Goal: Navigation & Orientation: Find specific page/section

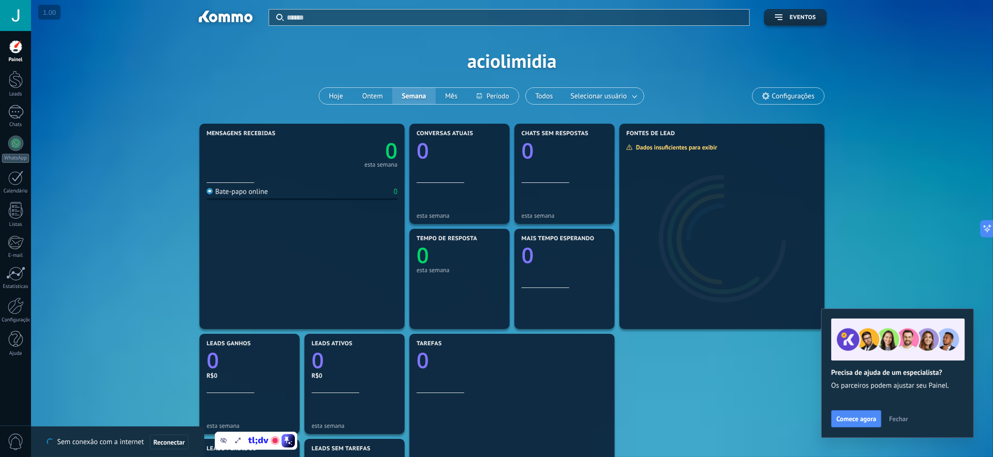
click at [768, 94] on use at bounding box center [766, 96] width 8 height 8
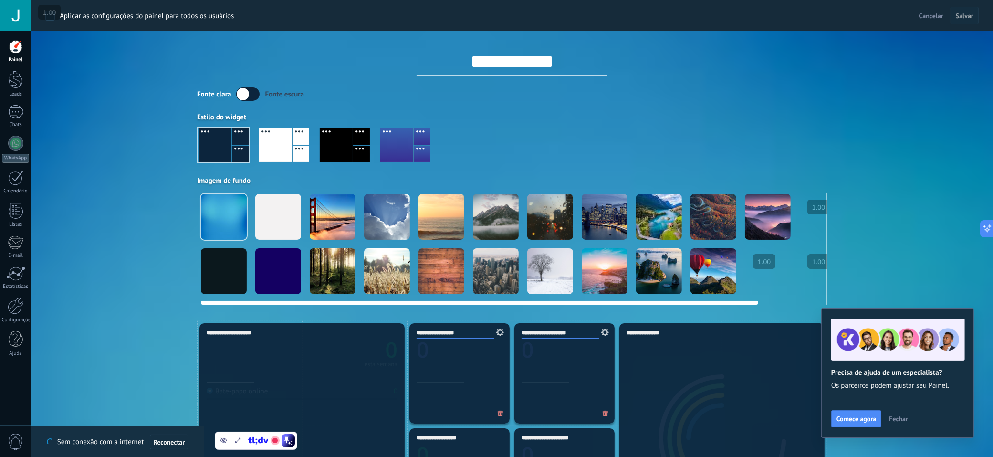
click at [283, 206] on div at bounding box center [278, 217] width 46 height 46
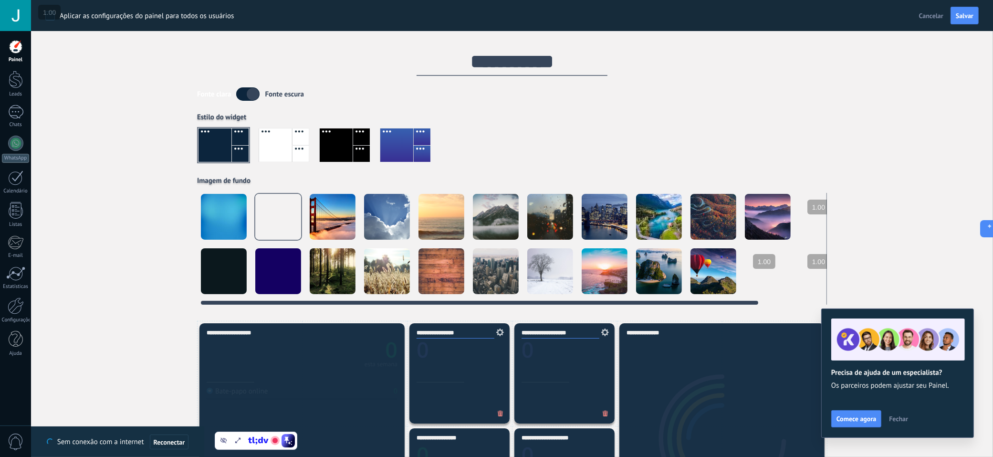
click at [240, 261] on div at bounding box center [224, 271] width 46 height 46
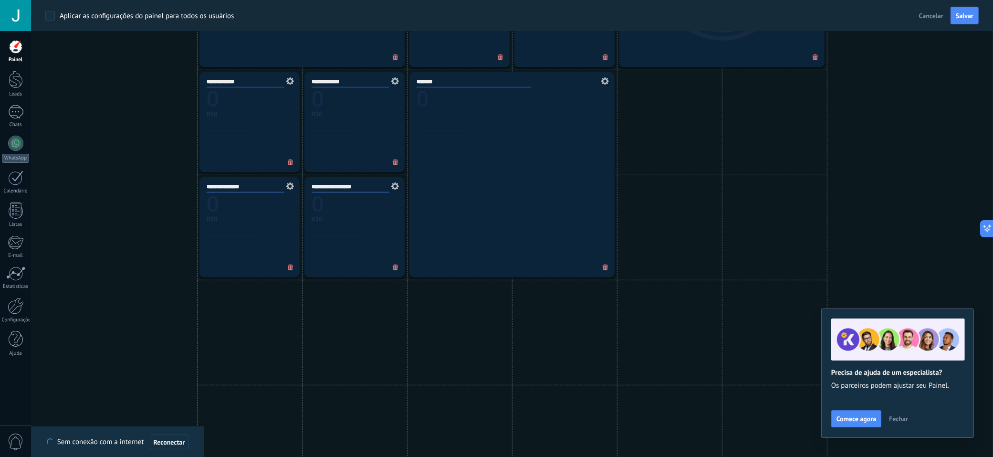
scroll to position [427, 0]
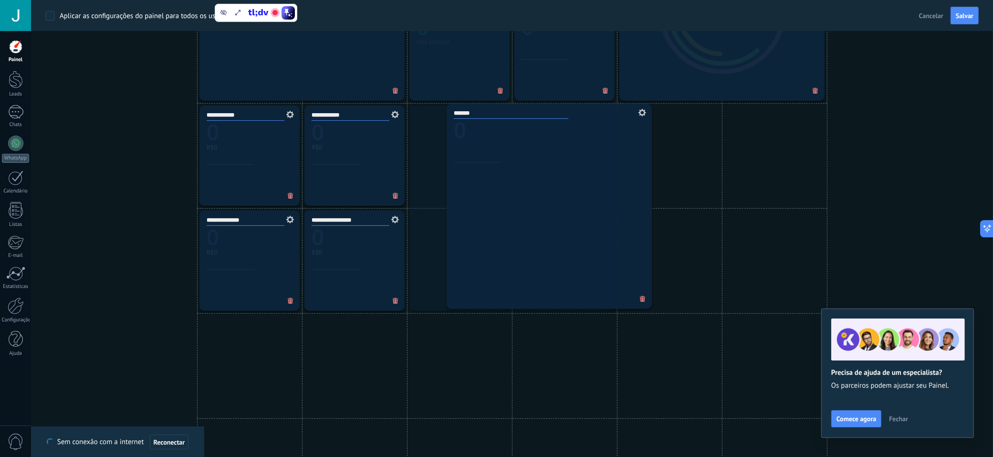
drag, startPoint x: 571, startPoint y: 229, endPoint x: 606, endPoint y: 228, distance: 35.3
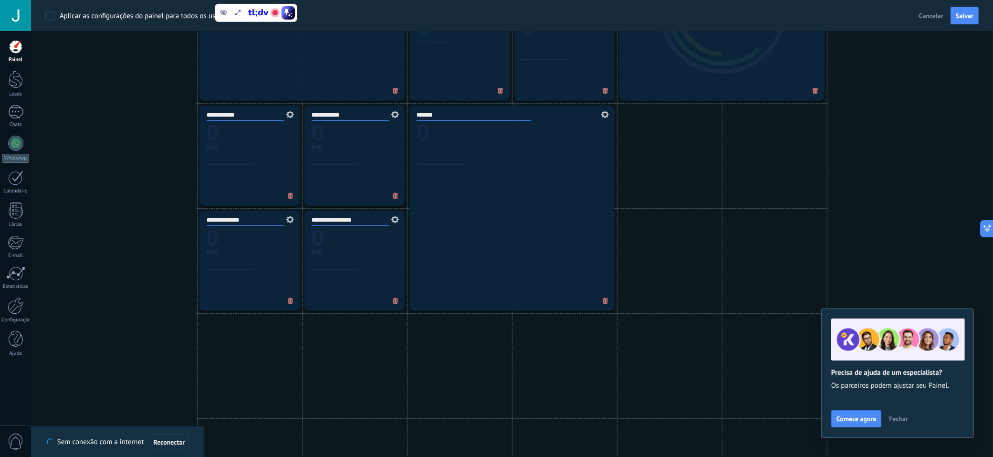
scroll to position [0, 0]
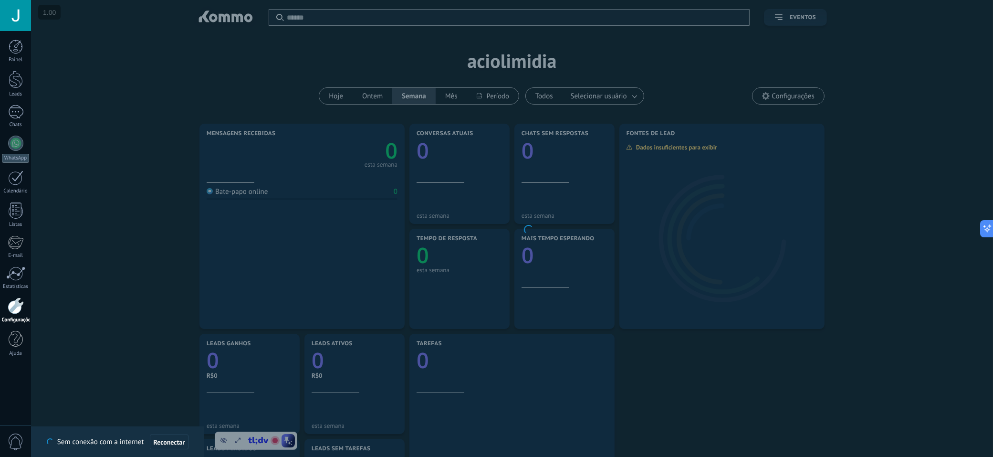
scroll to position [198, 0]
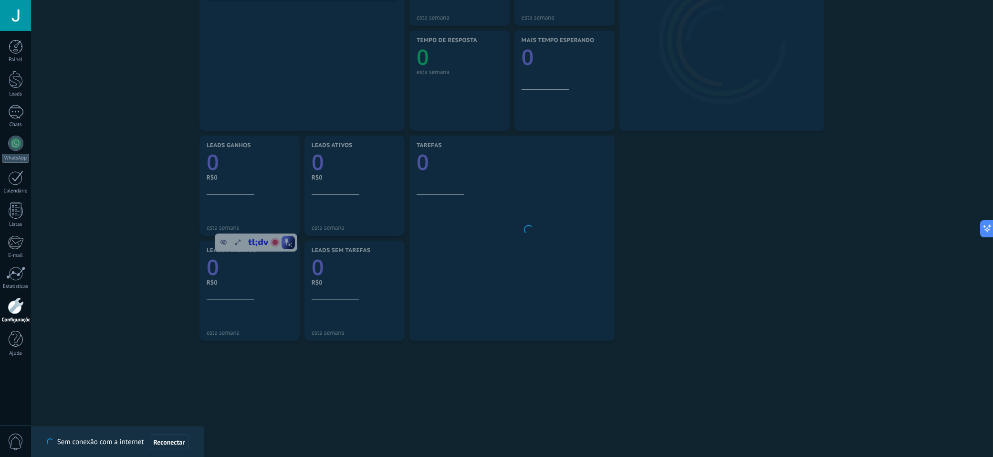
click at [470, 259] on body ".abccls-1,.abccls-2{fill-rule:evenodd}.abccls-2{fill:#fff} .abfcls-1{fill:none}…" at bounding box center [496, 30] width 993 height 457
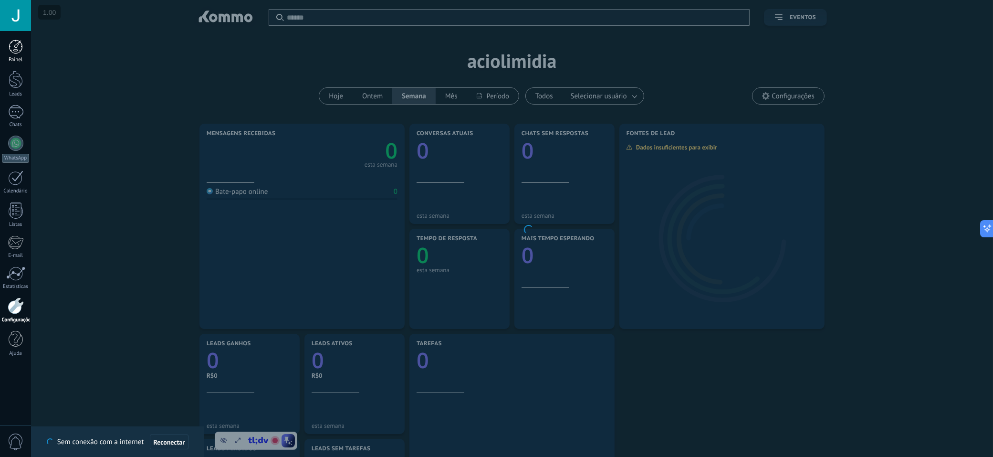
click at [13, 46] on div at bounding box center [16, 47] width 14 height 14
click at [13, 82] on div at bounding box center [16, 80] width 14 height 18
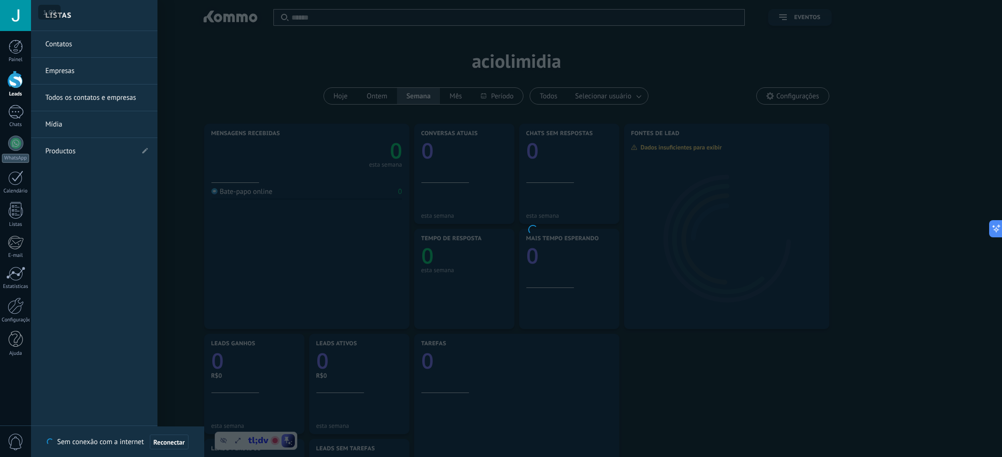
click at [52, 40] on link "Contatos" at bounding box center [96, 44] width 103 height 27
click at [11, 208] on div at bounding box center [16, 210] width 14 height 17
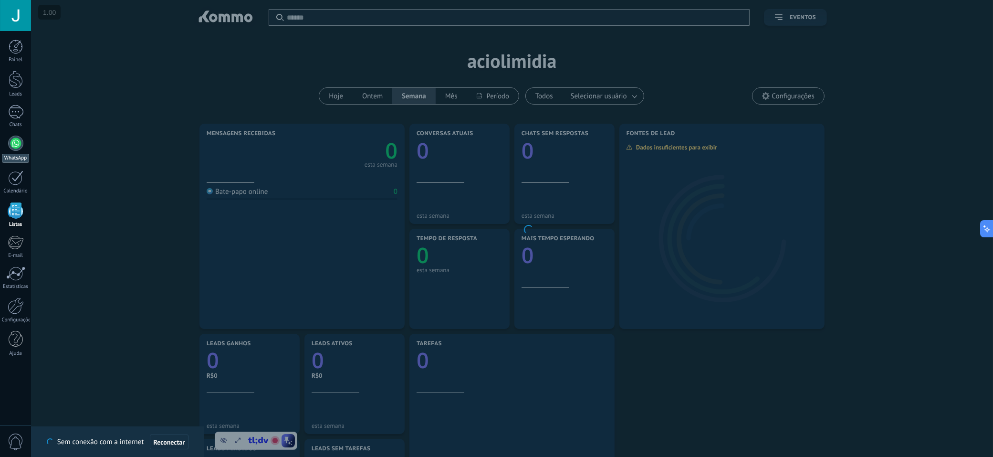
click at [7, 147] on link "WhatsApp" at bounding box center [15, 148] width 31 height 27
click at [9, 92] on div "Leads" at bounding box center [16, 94] width 28 height 6
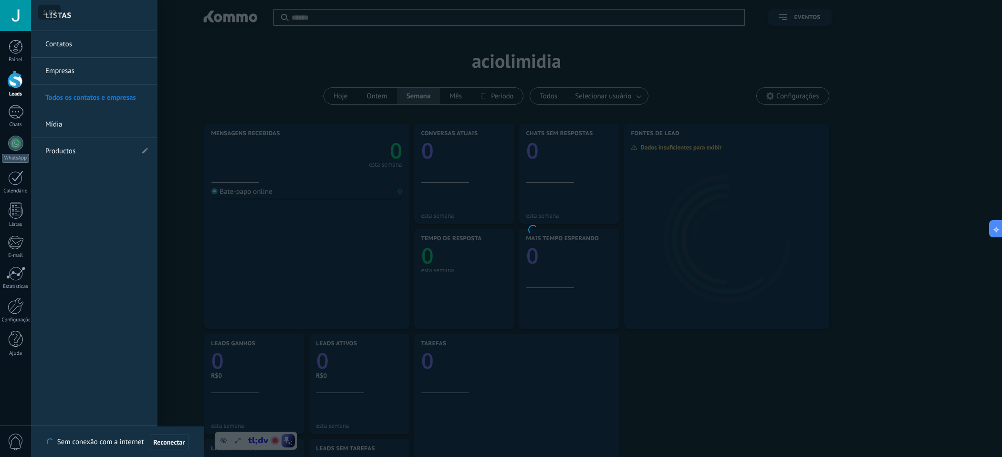
click at [72, 95] on link "Todos os contatos e empresas" at bounding box center [96, 97] width 103 height 27
